Goal: Information Seeking & Learning: Learn about a topic

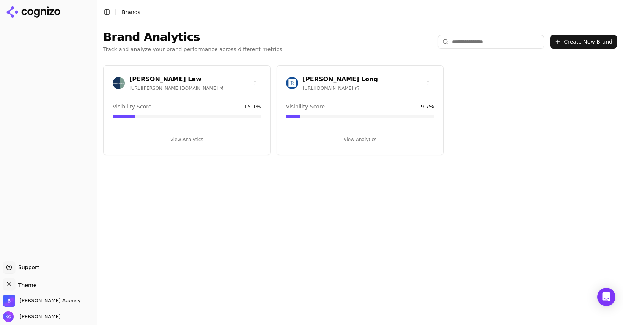
click at [330, 80] on h3 "[PERSON_NAME] Long" at bounding box center [340, 79] width 75 height 9
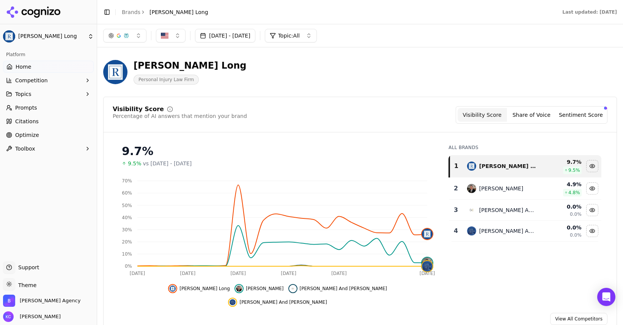
click at [26, 80] on span "Competition" at bounding box center [31, 81] width 33 height 8
click at [28, 91] on span "Metrics" at bounding box center [49, 93] width 66 height 8
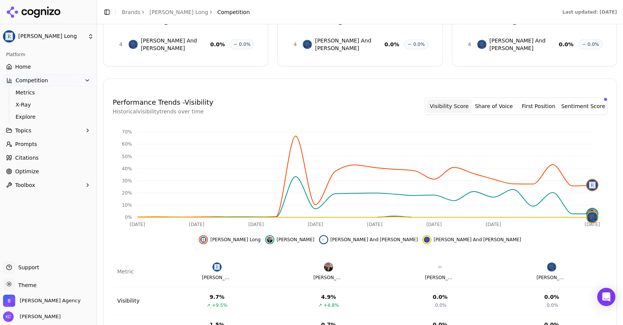
scroll to position [161, 0]
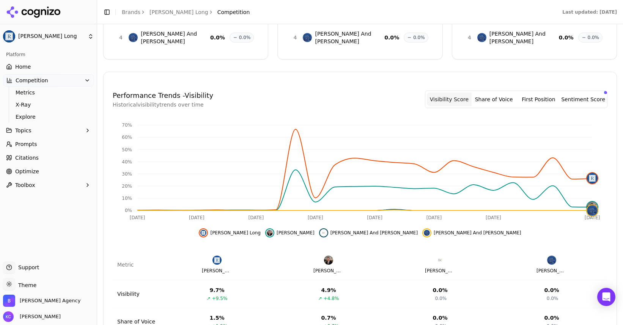
click at [495, 93] on button "Share of Voice" at bounding box center [494, 100] width 45 height 14
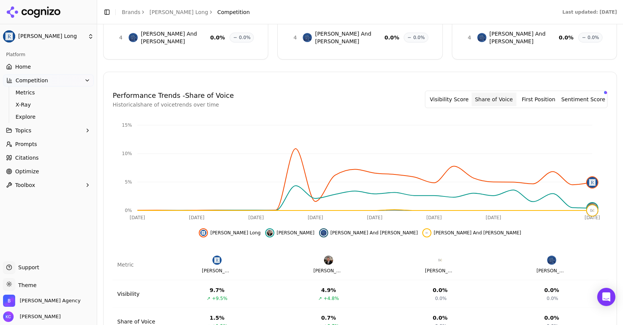
click at [550, 93] on button "First Position" at bounding box center [539, 100] width 45 height 14
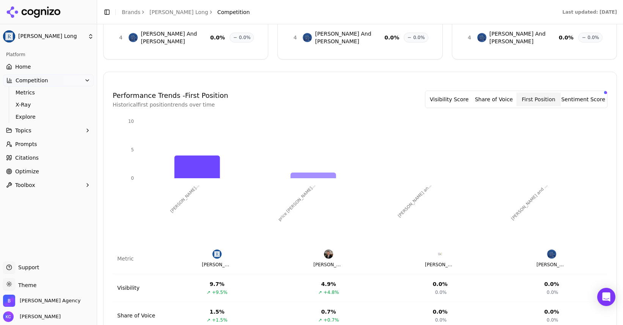
click at [463, 93] on button "Visibility Score" at bounding box center [449, 100] width 45 height 14
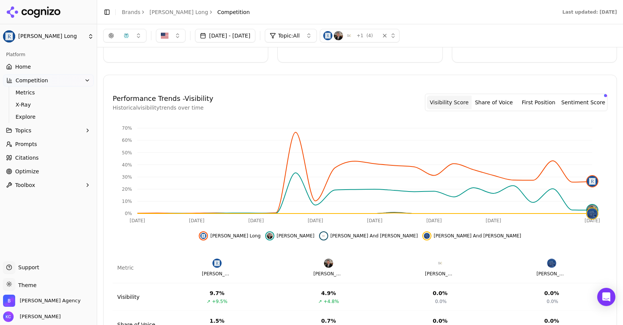
scroll to position [155, 0]
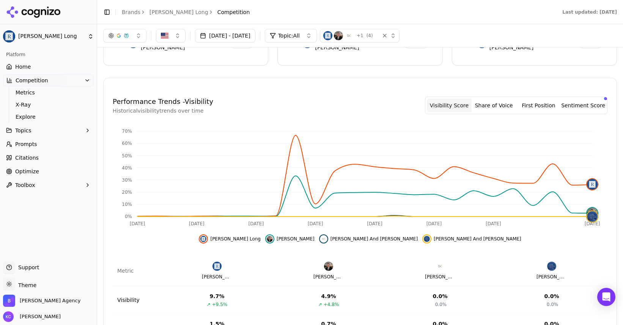
click at [31, 160] on span "Citations" at bounding box center [27, 158] width 24 height 8
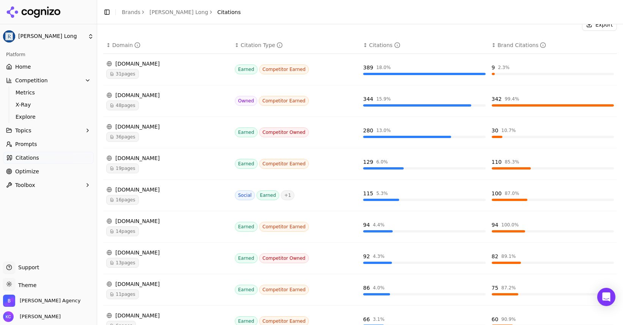
scroll to position [124, 0]
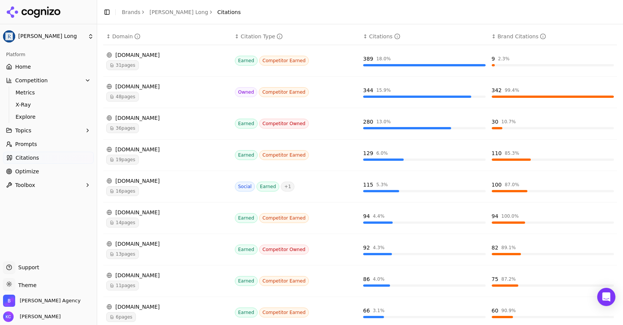
click at [124, 190] on span "16 pages" at bounding box center [122, 191] width 33 height 10
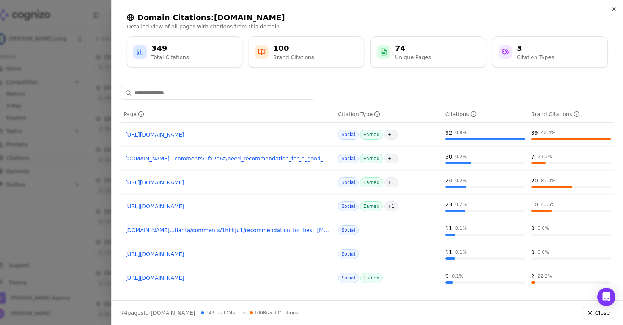
click at [244, 158] on link "[DOMAIN_NAME]...comments/1fx2p6z/need_recommendation_for_a_good_car_accident_la…" at bounding box center [227, 159] width 205 height 8
click at [212, 136] on link "[URL][DOMAIN_NAME]" at bounding box center [227, 135] width 205 height 8
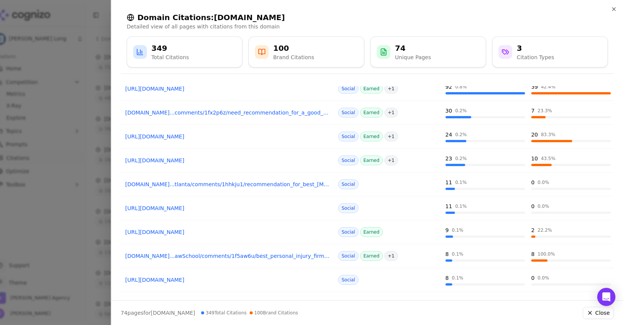
scroll to position [47, 0]
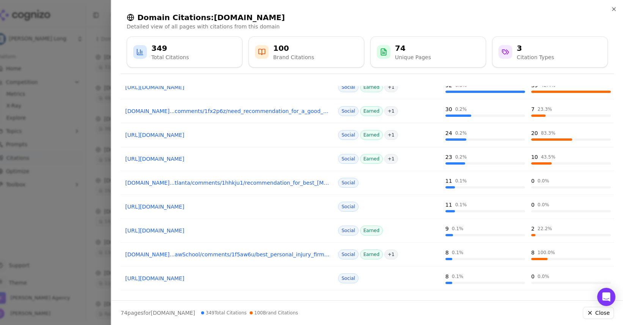
click at [265, 184] on link "[DOMAIN_NAME]...tlanta/comments/1hhkju1/recommendation_for_best_[MEDICAL_DATA]" at bounding box center [227, 183] width 205 height 8
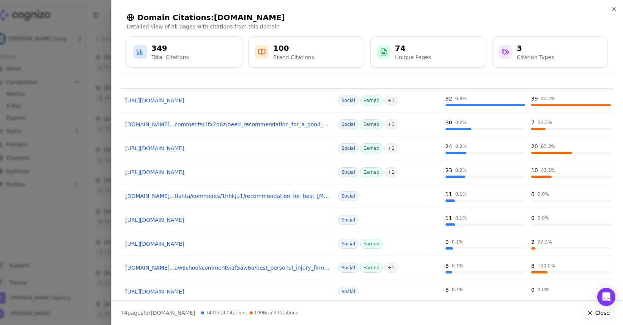
scroll to position [0, 0]
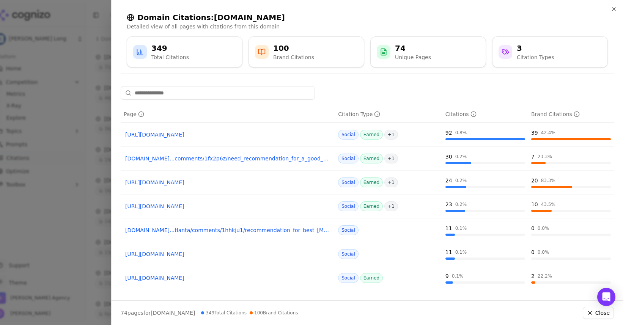
click at [239, 183] on link "[URL][DOMAIN_NAME]" at bounding box center [227, 183] width 205 height 8
click at [222, 205] on link "[URL][DOMAIN_NAME]" at bounding box center [227, 207] width 205 height 8
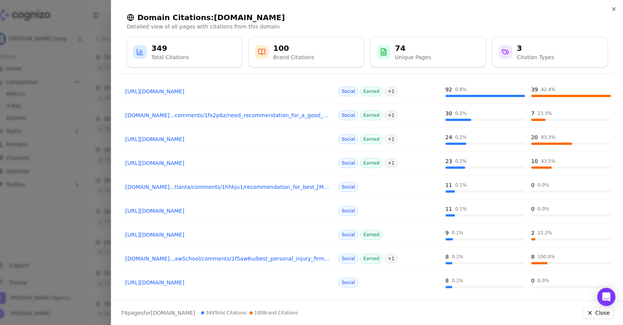
scroll to position [50, 0]
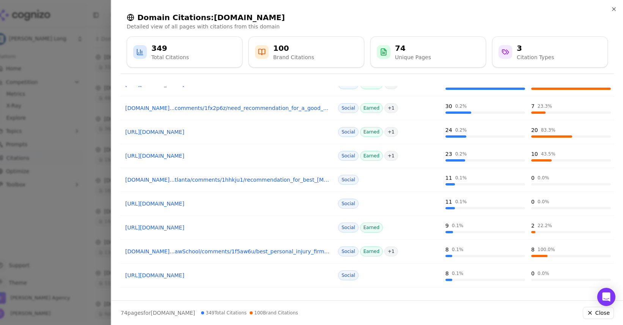
click at [211, 230] on link "[URL][DOMAIN_NAME]" at bounding box center [227, 228] width 205 height 8
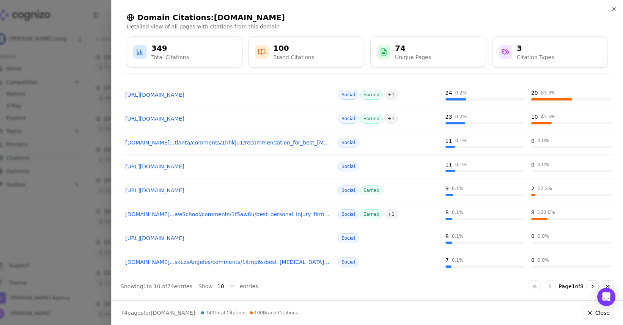
scroll to position [92, 0]
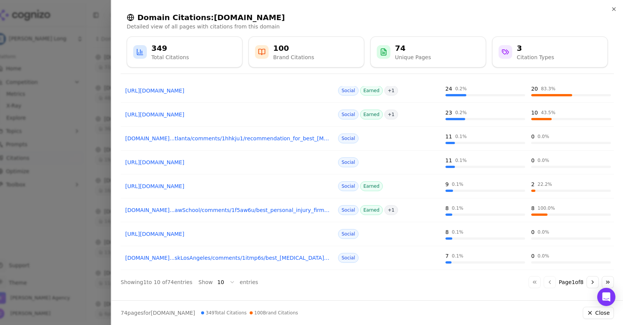
click at [200, 235] on link "[URL][DOMAIN_NAME]" at bounding box center [227, 234] width 205 height 8
click at [530, 57] on div "Citation Types" at bounding box center [535, 58] width 37 height 8
click at [613, 9] on icon "button" at bounding box center [614, 9] width 6 height 6
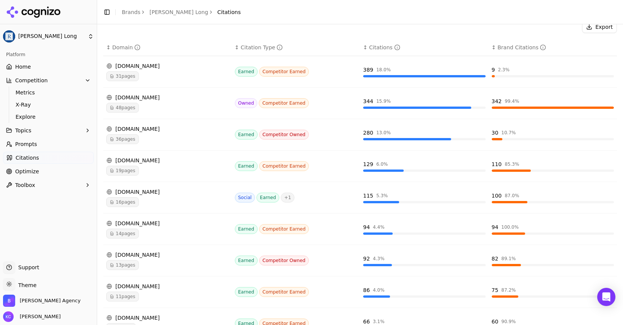
scroll to position [184, 0]
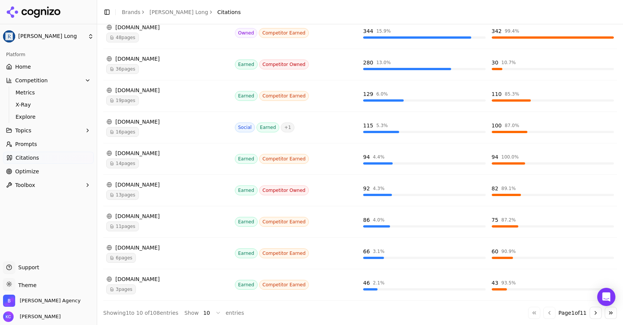
click at [146, 279] on div "[DOMAIN_NAME]" at bounding box center [167, 280] width 123 height 8
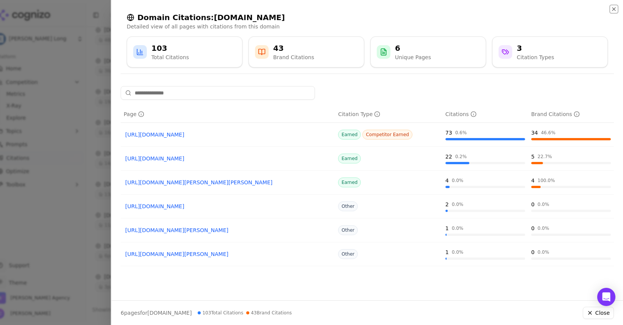
click at [613, 8] on icon "button" at bounding box center [614, 9] width 6 height 6
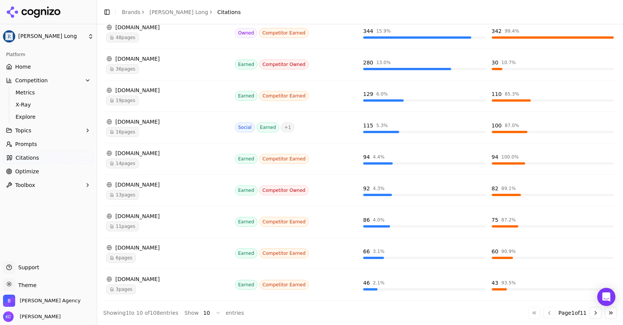
click at [89, 37] on html "[PERSON_NAME] Long Platform Home Competition Metrics X-Ray Explore Topics Promp…" at bounding box center [311, 162] width 623 height 325
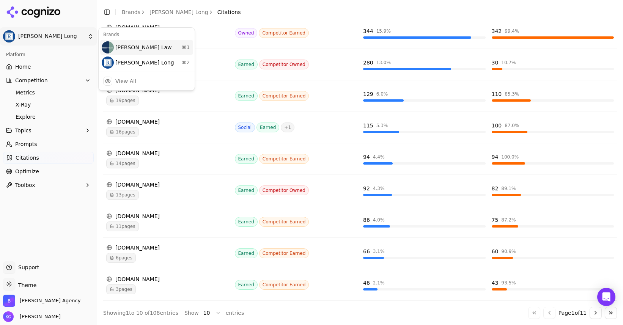
click at [121, 47] on div "[PERSON_NAME] Law ⌘ 1" at bounding box center [146, 47] width 93 height 15
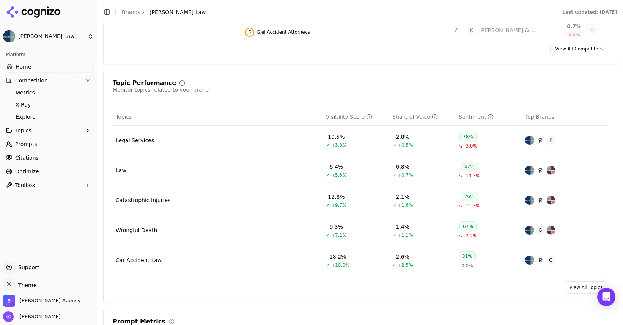
scroll to position [271, 0]
click at [31, 157] on span "Citations" at bounding box center [27, 158] width 24 height 8
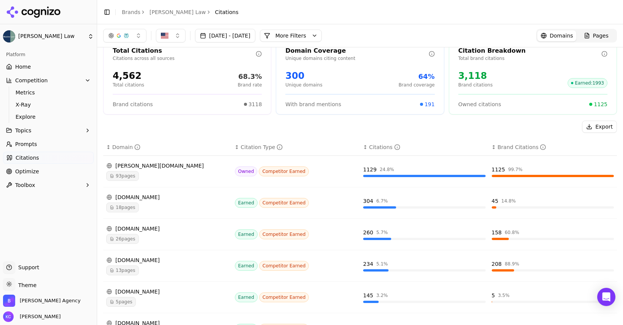
scroll to position [16, 0]
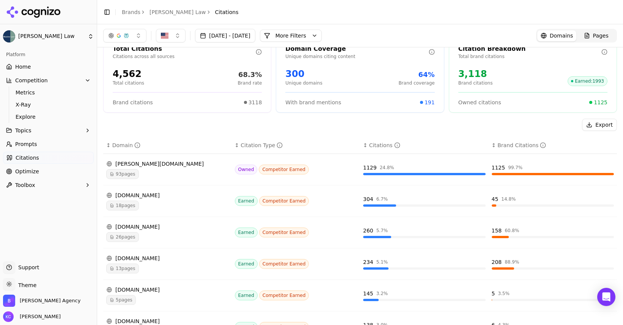
click at [382, 145] on div "Citations" at bounding box center [384, 146] width 31 height 8
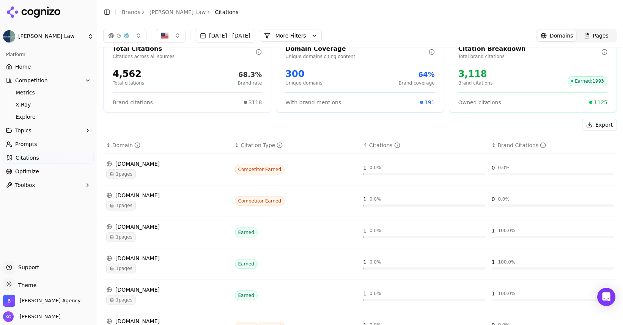
click at [381, 145] on div "Citations" at bounding box center [384, 146] width 31 height 8
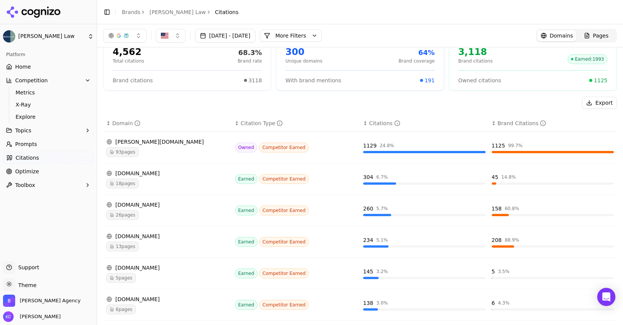
scroll to position [36, 0]
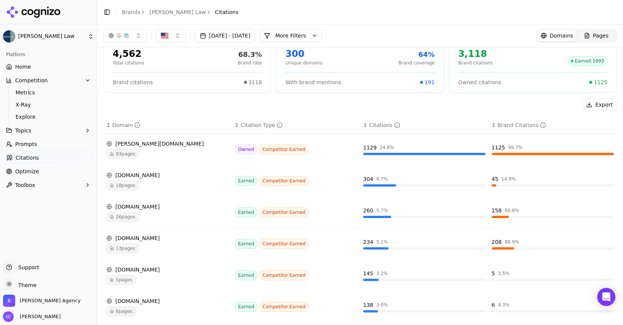
click at [130, 154] on span "93 pages" at bounding box center [122, 154] width 33 height 10
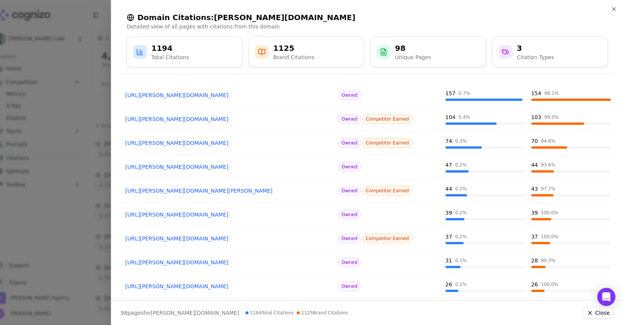
scroll to position [92, 0]
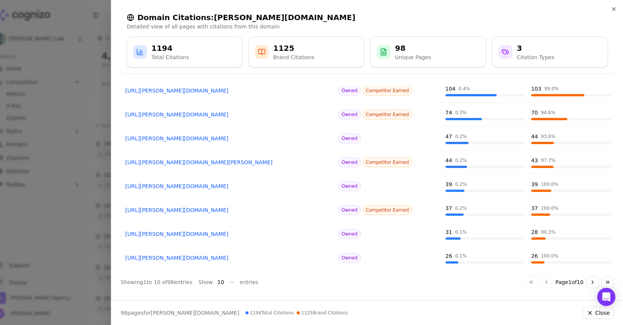
click at [593, 285] on button "Go to next page" at bounding box center [593, 282] width 12 height 12
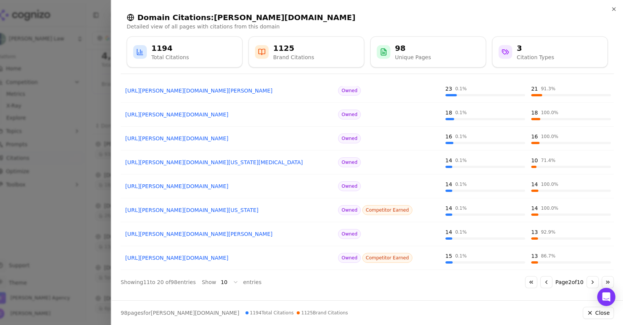
click at [593, 285] on button "Go to next page" at bounding box center [593, 282] width 12 height 12
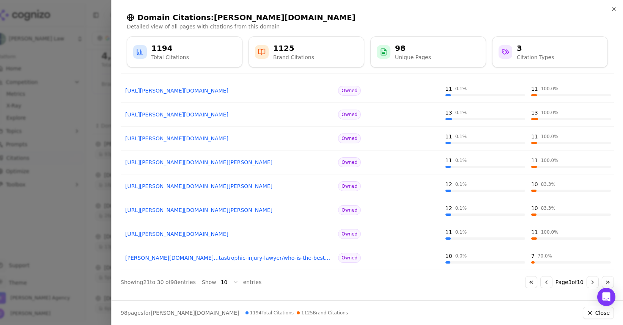
click at [593, 285] on button "Go to next page" at bounding box center [593, 282] width 12 height 12
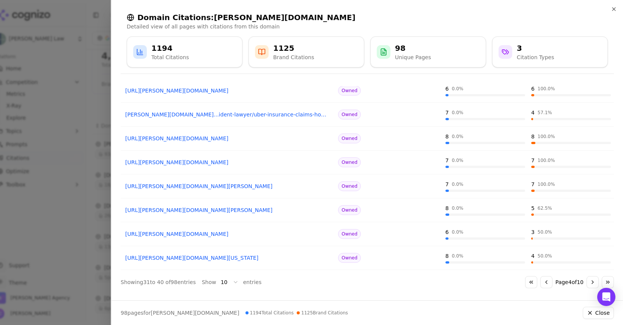
click at [593, 285] on button "Go to next page" at bounding box center [593, 282] width 12 height 12
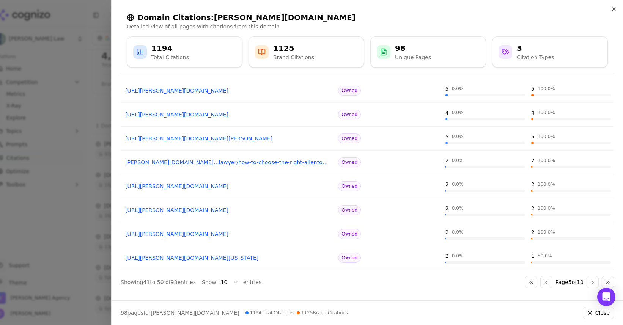
click at [593, 285] on button "Go to next page" at bounding box center [593, 282] width 12 height 12
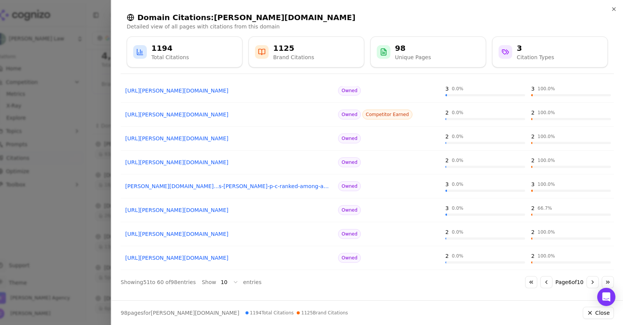
click at [593, 285] on button "Go to next page" at bounding box center [593, 282] width 12 height 12
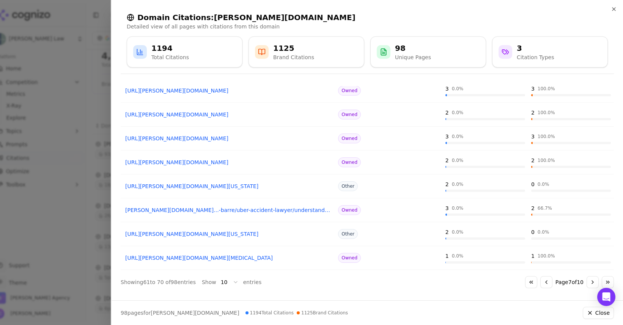
click at [593, 285] on button "Go to next page" at bounding box center [593, 282] width 12 height 12
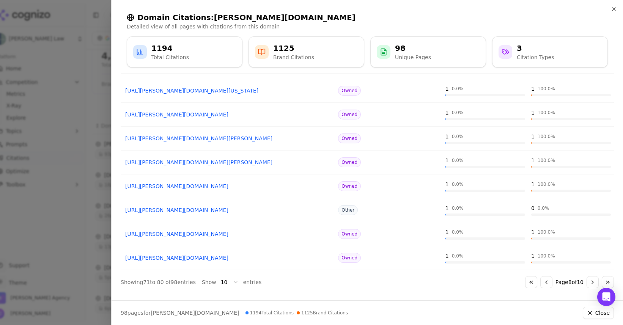
click at [593, 285] on button "Go to next page" at bounding box center [593, 282] width 12 height 12
click at [308, 58] on div "Brand Citations" at bounding box center [293, 58] width 41 height 8
click at [262, 52] on icon at bounding box center [262, 52] width 8 height 8
click at [590, 282] on button "Go to next page" at bounding box center [593, 282] width 12 height 12
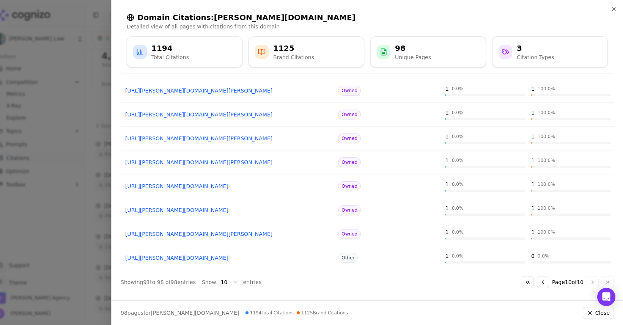
click at [590, 282] on div "Go to first page Go to previous page Page 10 of 10 Go to next page Go to last p…" at bounding box center [568, 282] width 92 height 12
click at [422, 49] on div "98" at bounding box center [413, 48] width 36 height 11
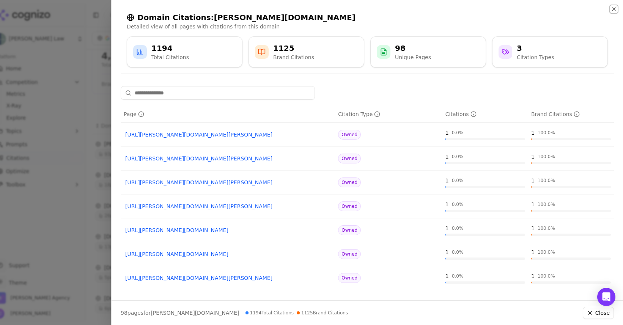
click at [614, 7] on icon "button" at bounding box center [614, 9] width 6 height 6
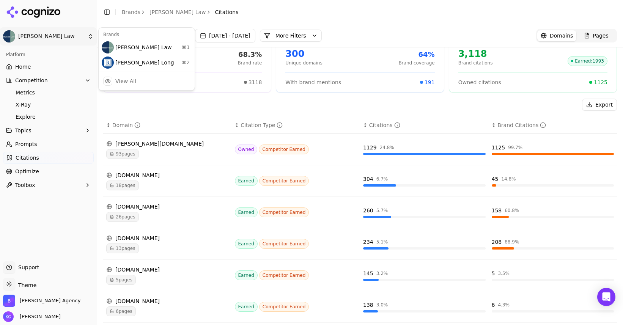
click at [88, 36] on html "[PERSON_NAME] Law Platform Home Competition Metrics X-Ray Explore Topics Prompt…" at bounding box center [311, 162] width 623 height 325
click at [115, 62] on div "[PERSON_NAME] Long ⌘ 2" at bounding box center [146, 62] width 93 height 15
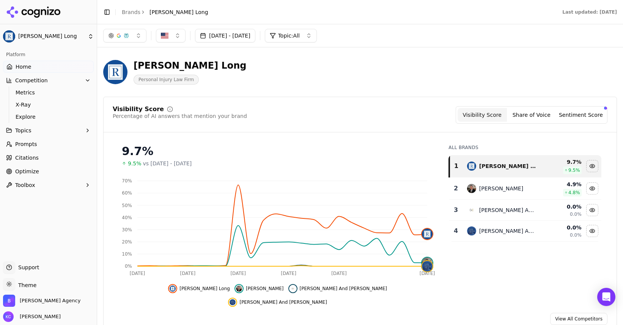
click at [27, 156] on span "Citations" at bounding box center [27, 158] width 24 height 8
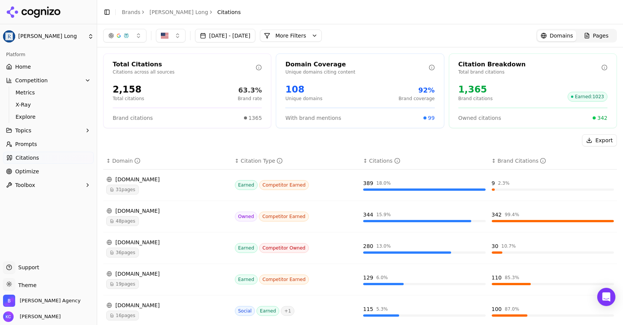
click at [31, 143] on span "Prompts" at bounding box center [26, 144] width 22 height 8
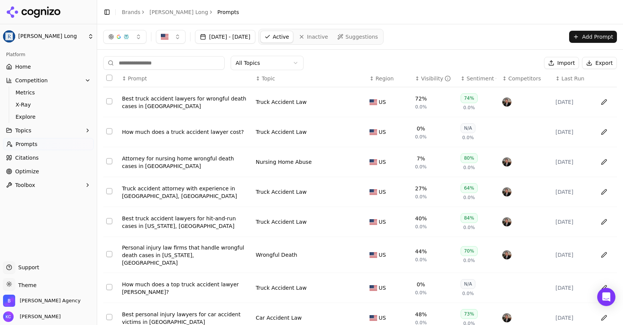
click at [23, 130] on span "Topics" at bounding box center [23, 131] width 16 height 8
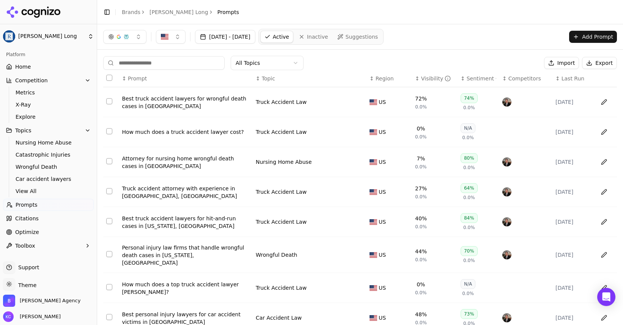
click at [28, 219] on span "Citations" at bounding box center [27, 219] width 24 height 8
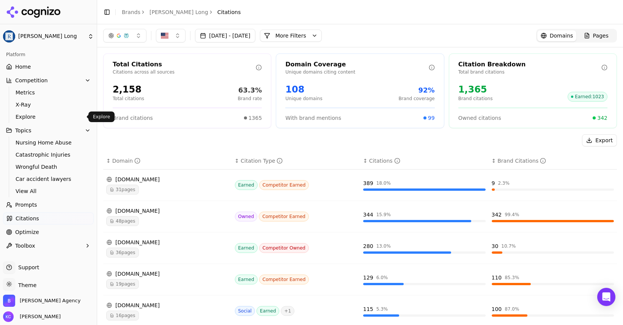
click at [33, 115] on span "Explore" at bounding box center [49, 117] width 66 height 8
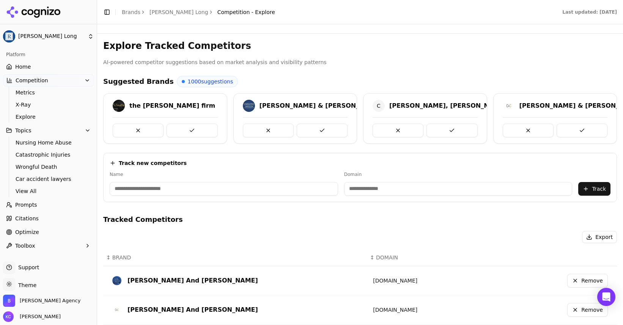
click at [36, 217] on span "Citations" at bounding box center [27, 219] width 24 height 8
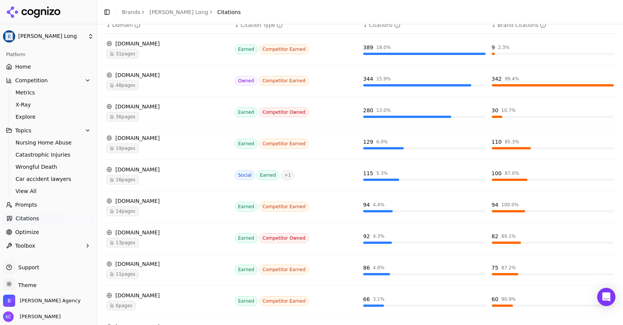
scroll to position [140, 0]
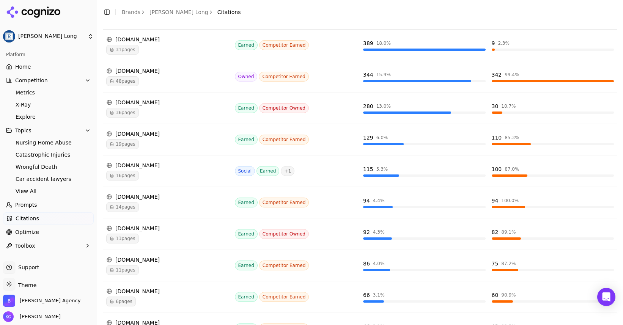
click at [137, 166] on div "[DOMAIN_NAME]" at bounding box center [167, 166] width 123 height 8
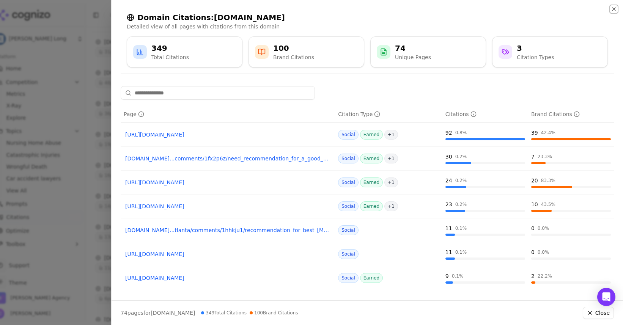
click at [613, 8] on icon "button" at bounding box center [614, 9] width 3 height 3
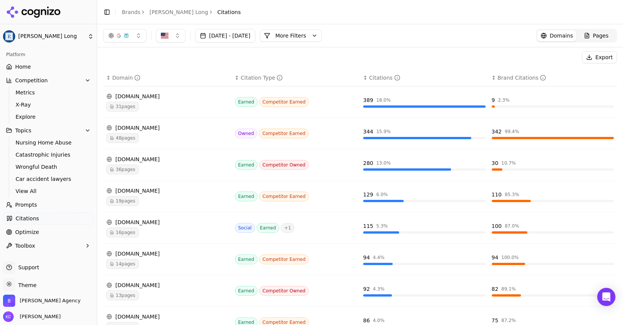
scroll to position [0, 0]
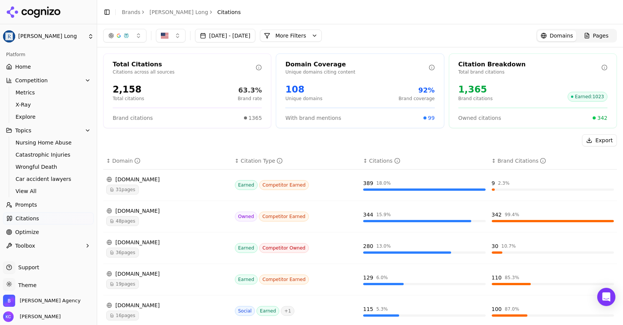
click at [91, 38] on html "[PERSON_NAME] Long Platform Home Competition Metrics X-Ray Explore Topics Nursi…" at bounding box center [311, 162] width 623 height 325
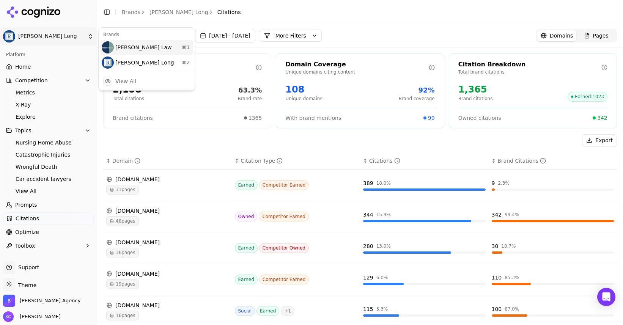
click at [161, 49] on div "[PERSON_NAME] Law ⌘ 1" at bounding box center [146, 47] width 93 height 15
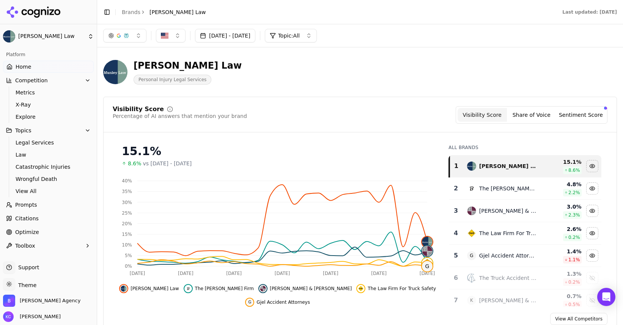
click at [31, 220] on span "Citations" at bounding box center [27, 219] width 24 height 8
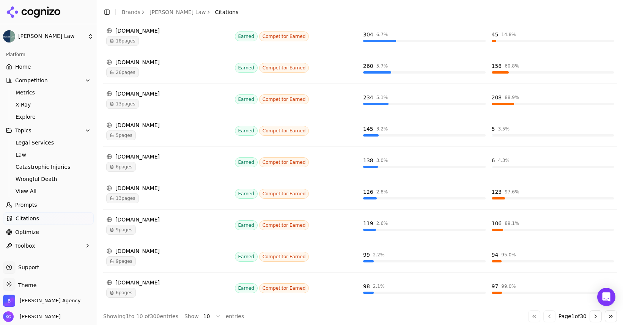
scroll to position [184, 0]
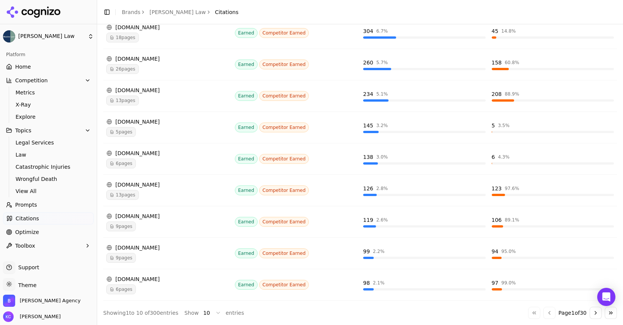
click at [597, 314] on button "Go to next page" at bounding box center [596, 313] width 12 height 12
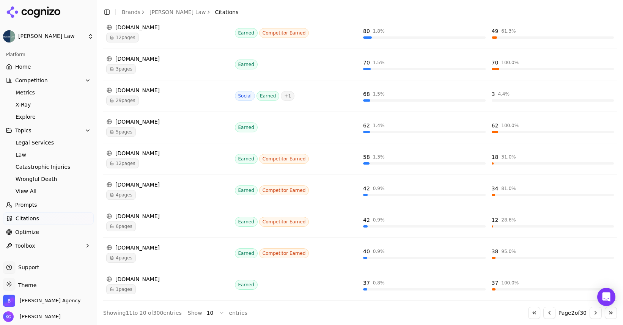
click at [597, 314] on button "Go to next page" at bounding box center [596, 313] width 12 height 12
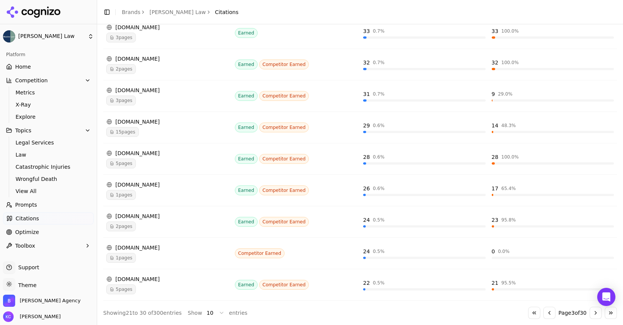
click at [545, 312] on button "Go to previous page" at bounding box center [550, 313] width 12 height 12
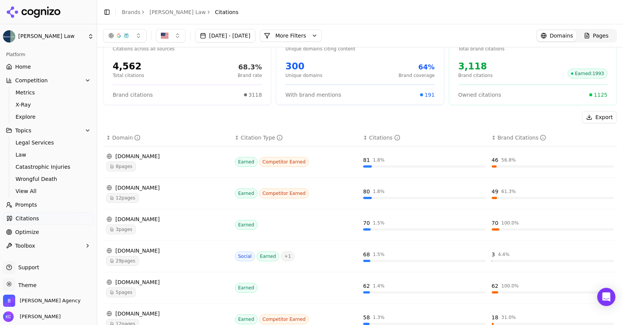
scroll to position [8, 0]
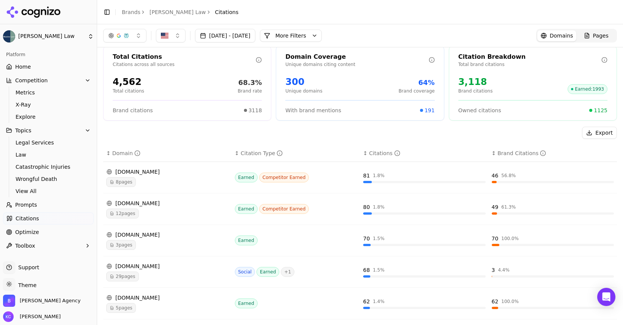
click at [137, 267] on div "[DOMAIN_NAME]" at bounding box center [167, 267] width 123 height 8
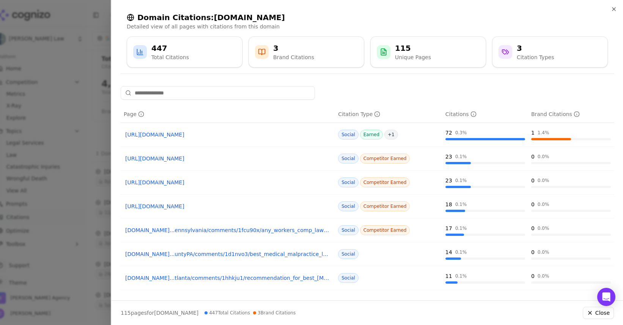
click at [232, 136] on link "[URL][DOMAIN_NAME]" at bounding box center [227, 135] width 205 height 8
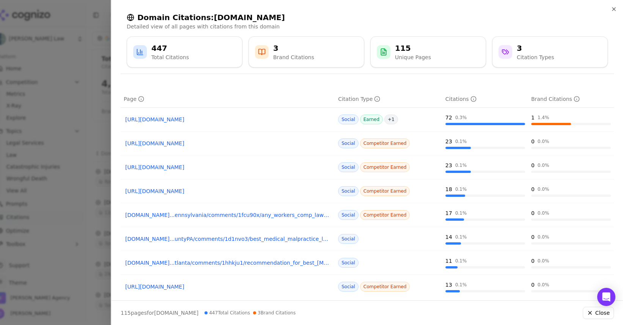
scroll to position [20, 0]
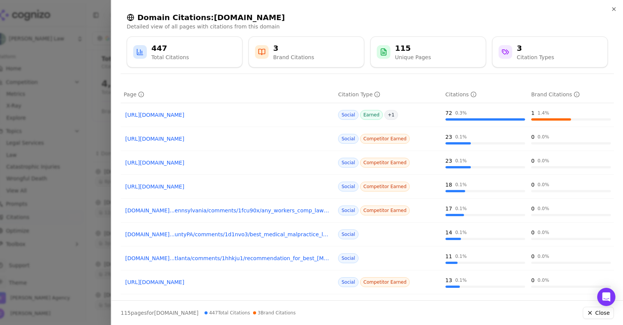
click at [213, 187] on link "[URL][DOMAIN_NAME]" at bounding box center [227, 187] width 205 height 8
click at [216, 163] on link "[URL][DOMAIN_NAME]" at bounding box center [227, 163] width 205 height 8
